Goal: Task Accomplishment & Management: Complete application form

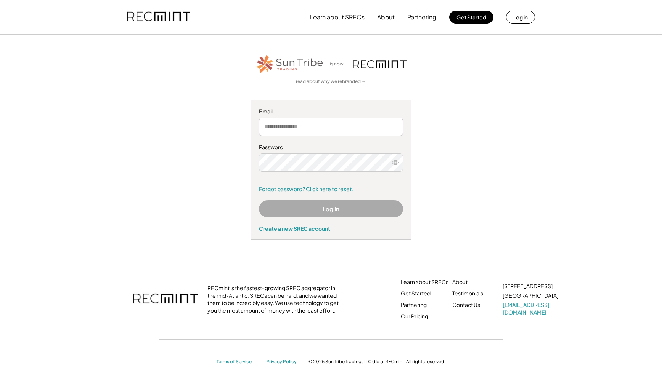
click at [297, 125] on input "email" at bounding box center [331, 127] width 144 height 18
type input "**********"
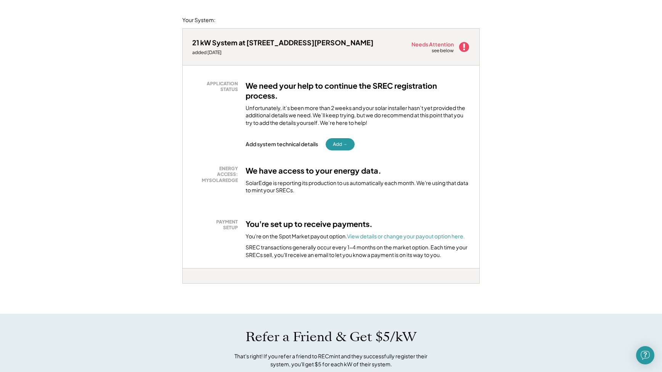
scroll to position [95, 0]
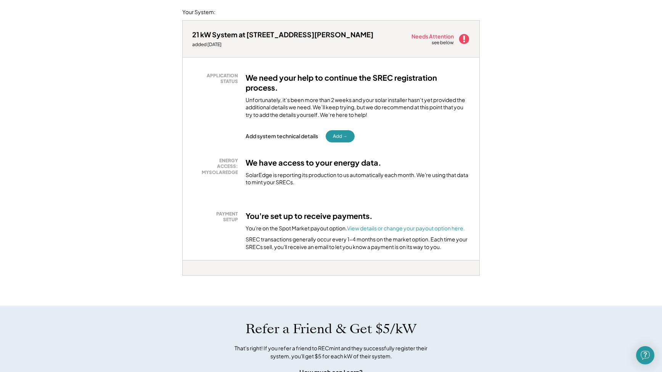
click at [296, 135] on div "Add system technical details" at bounding box center [282, 136] width 72 height 7
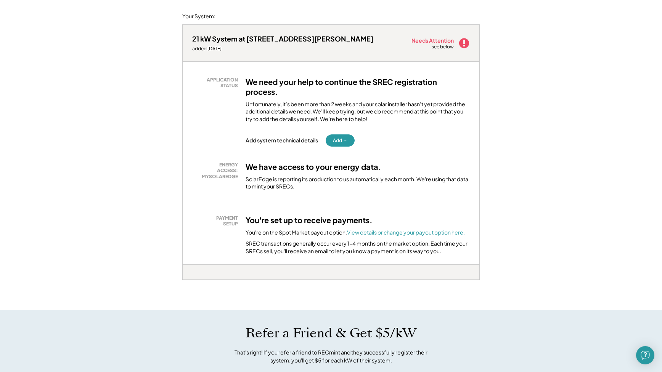
scroll to position [43, 0]
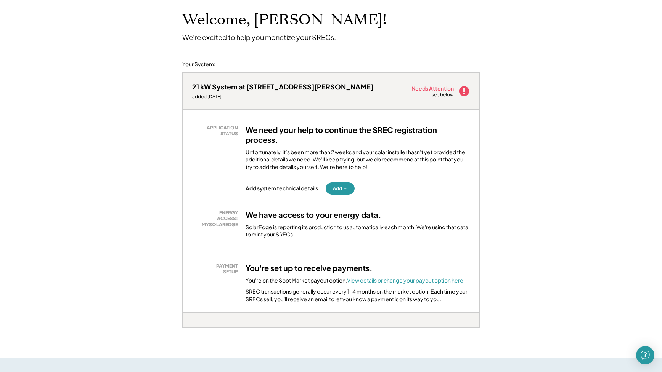
click at [425, 101] on div "21 kW System at 1763 Felmey Rd added 8/22/25 Needs Attention see below" at bounding box center [331, 91] width 297 height 37
click at [338, 188] on button "Add →" at bounding box center [340, 189] width 29 height 12
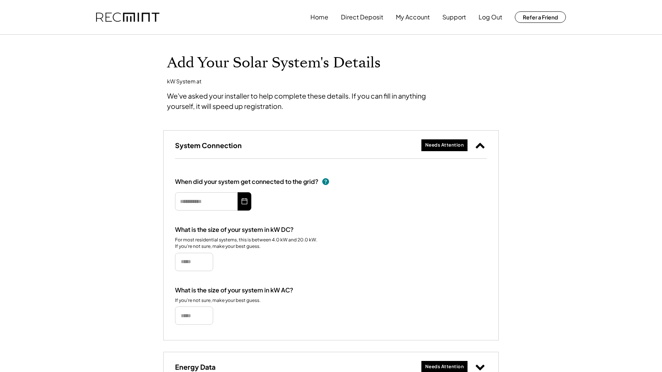
type input "*********"
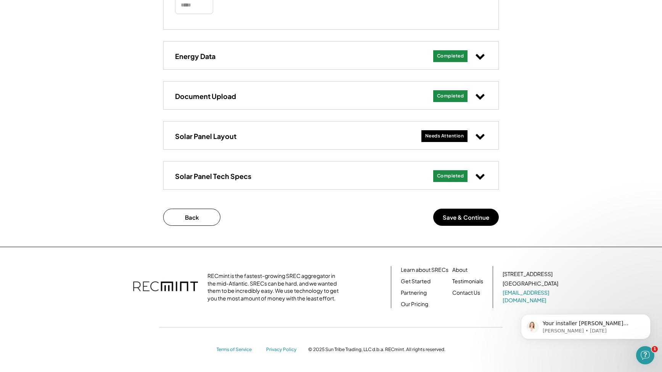
click at [302, 135] on div "Solar Panel Layout Needs Attention" at bounding box center [331, 136] width 335 height 28
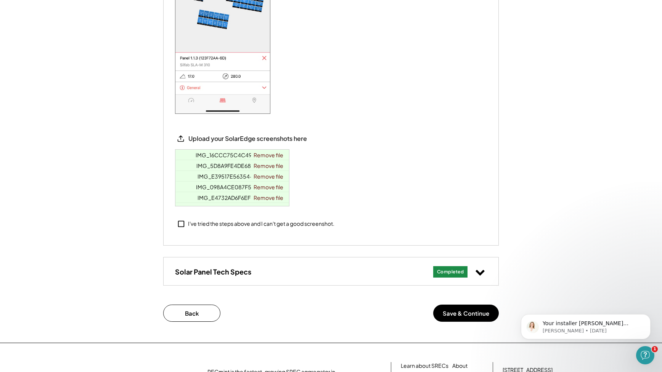
scroll to position [733, 0]
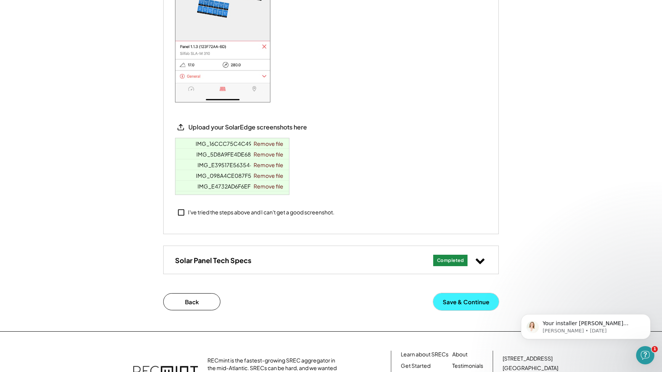
click at [456, 306] on button "Save & Continue" at bounding box center [466, 302] width 66 height 17
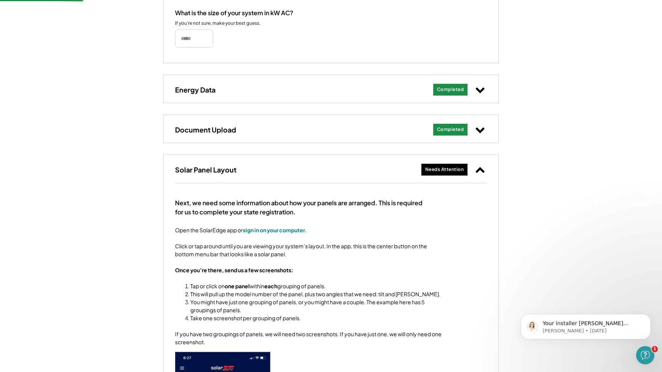
scroll to position [261, 0]
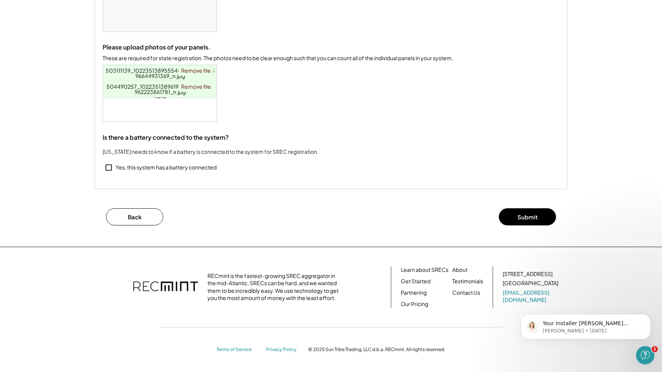
scroll to position [201, 0]
click at [526, 219] on button "Submit" at bounding box center [527, 217] width 57 height 17
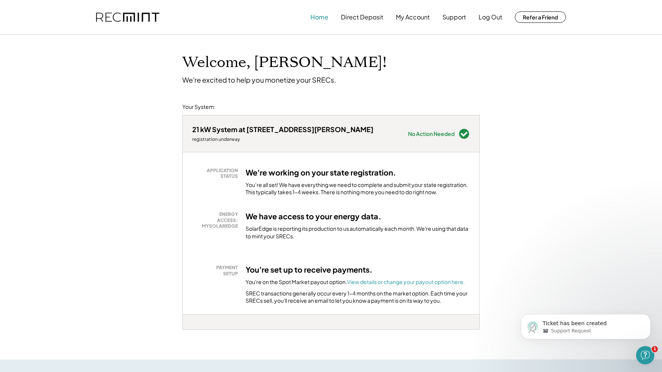
click at [322, 17] on button "Home" at bounding box center [319, 17] width 18 height 15
